Goal: Task Accomplishment & Management: Manage account settings

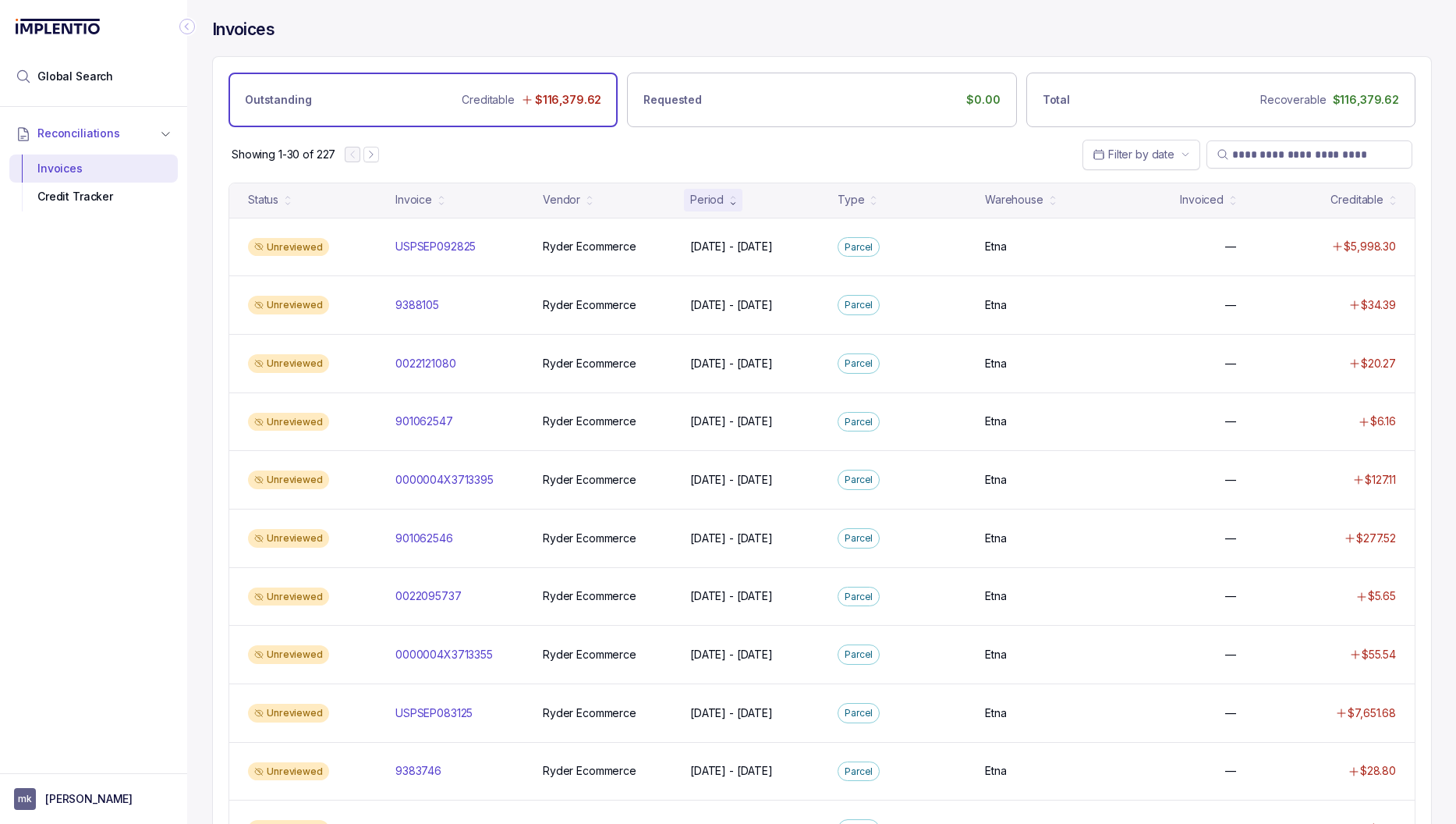
scroll to position [760, 0]
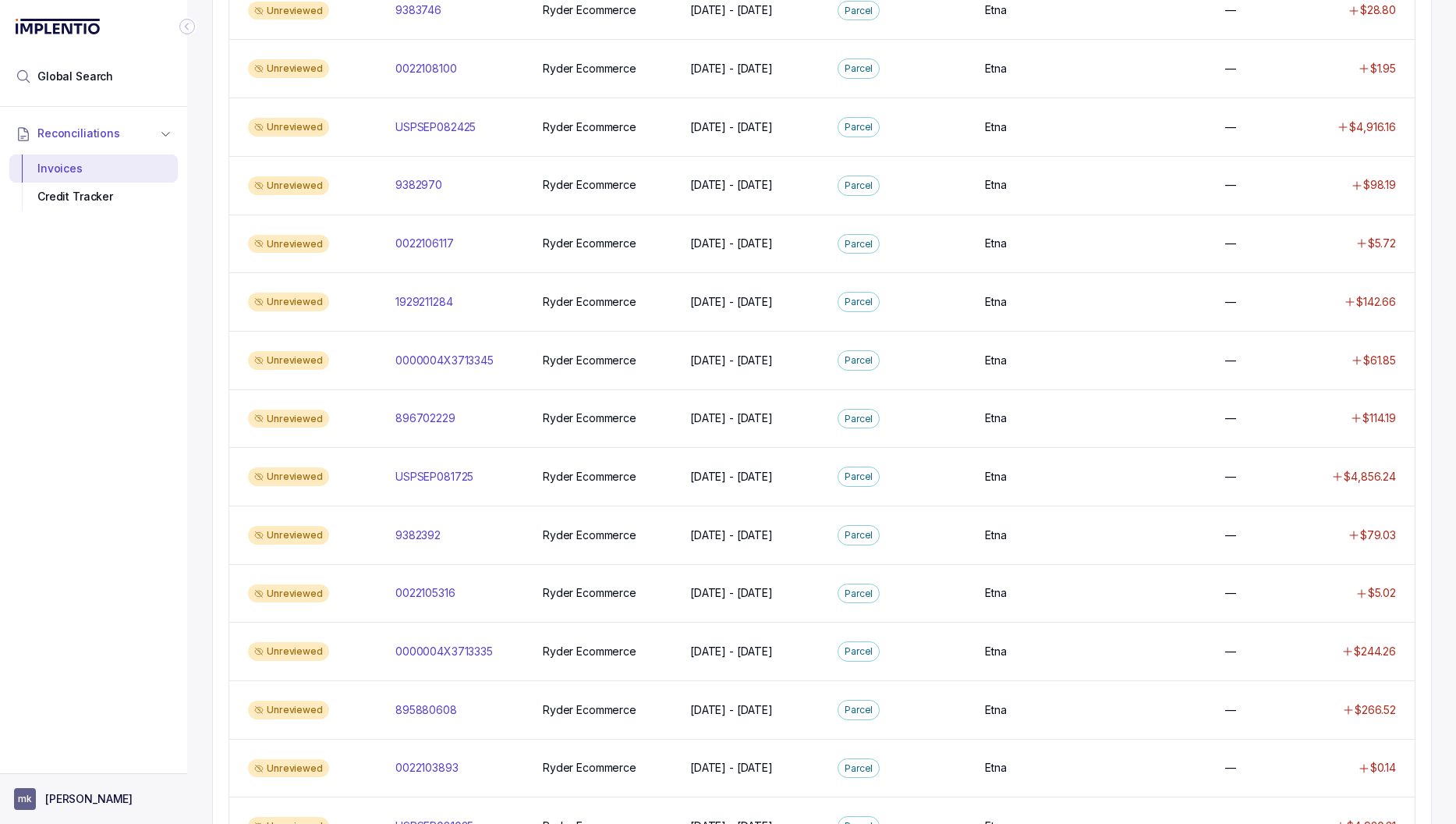
click at [84, 801] on p "[PERSON_NAME]" at bounding box center [89, 799] width 88 height 16
click at [92, 765] on p "Logout" at bounding box center [103, 765] width 130 height 16
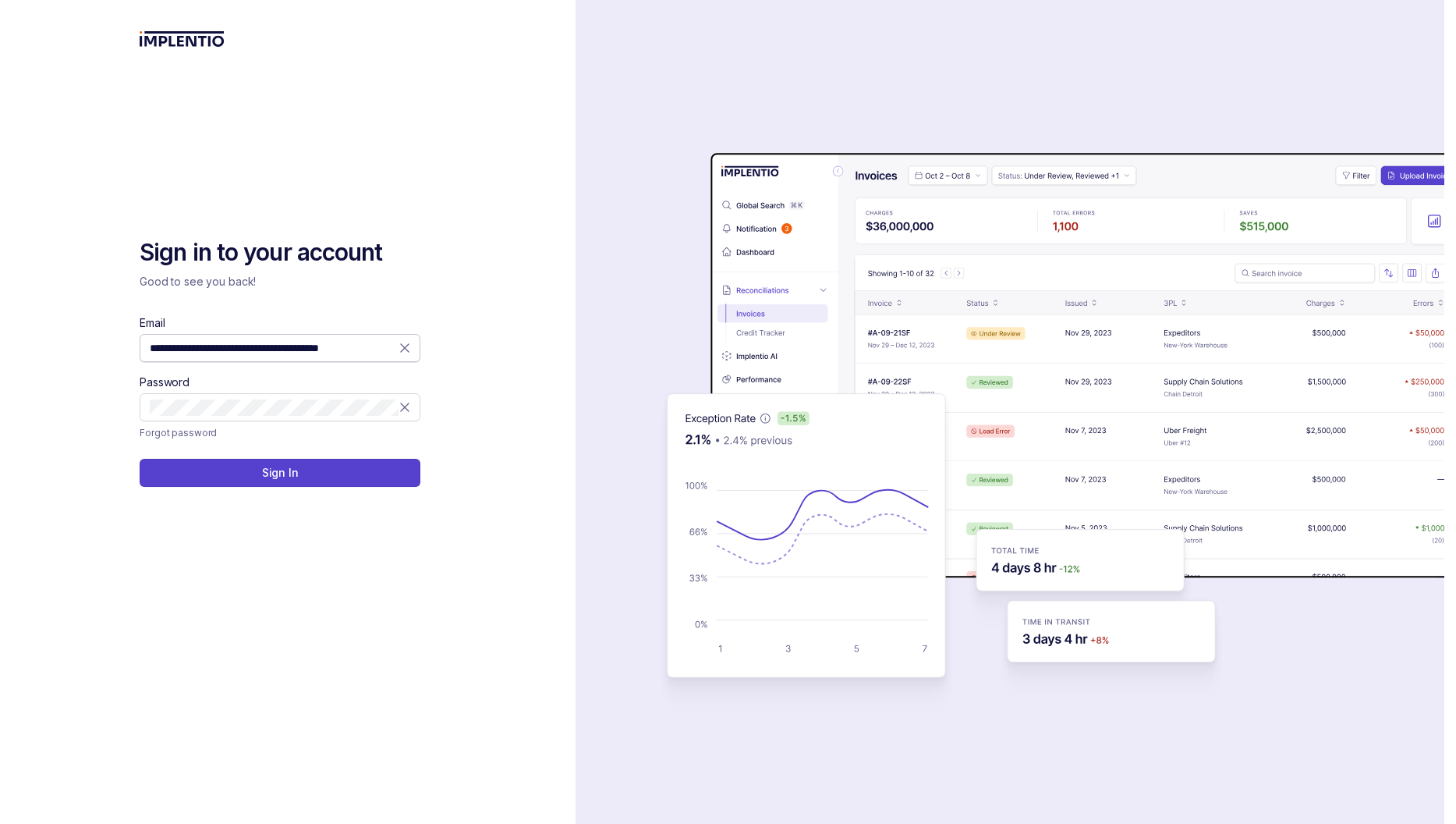
click at [404, 349] on icon at bounding box center [404, 348] width 16 height 16
click at [324, 354] on input "Email" at bounding box center [279, 348] width 261 height 16
type input "**********"
click at [260, 469] on button "Sign In" at bounding box center [280, 473] width 281 height 28
